Goal: Information Seeking & Learning: Find specific page/section

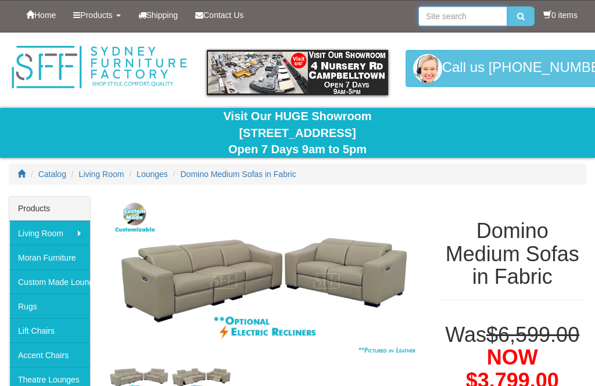
click at [472, 18] on input "search" at bounding box center [462, 16] width 89 height 20
click at [464, 13] on input "search" at bounding box center [462, 16] width 89 height 20
type input "Domino"
click at [517, 16] on button "submit" at bounding box center [520, 16] width 27 height 20
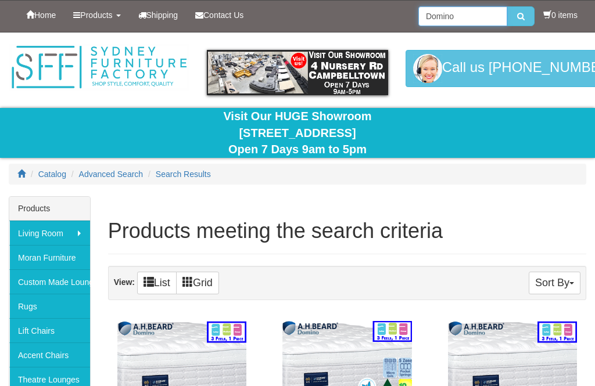
click at [470, 21] on input "Domino" at bounding box center [462, 16] width 89 height 20
type input "Domino couch"
click at [517, 16] on button "submit" at bounding box center [520, 16] width 27 height 20
